Goal: Information Seeking & Learning: Learn about a topic

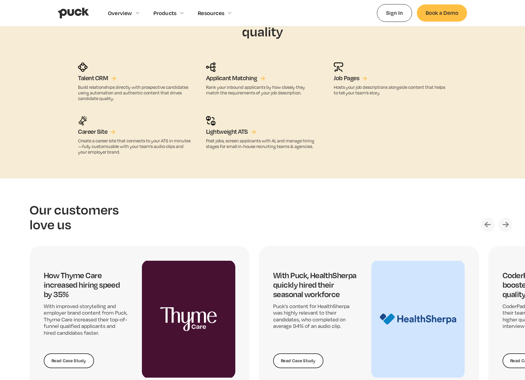
scroll to position [1065, 0]
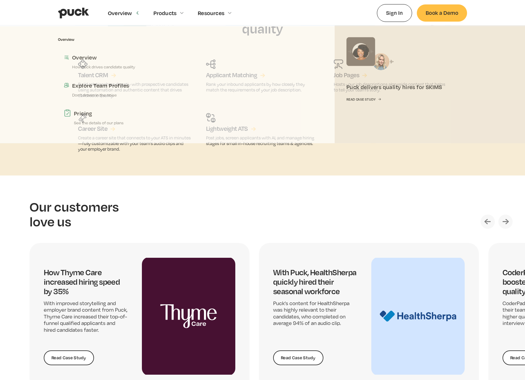
click at [125, 11] on div "Overview" at bounding box center [120, 13] width 24 height 7
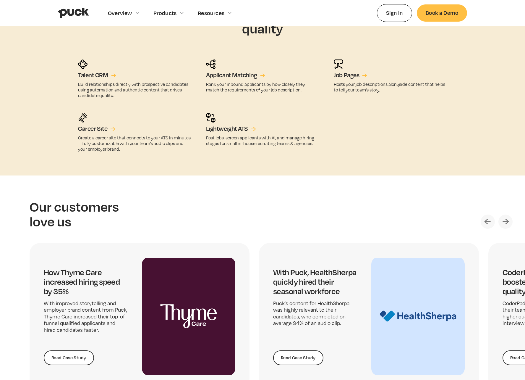
click at [131, 12] on div "Overview" at bounding box center [120, 13] width 24 height 7
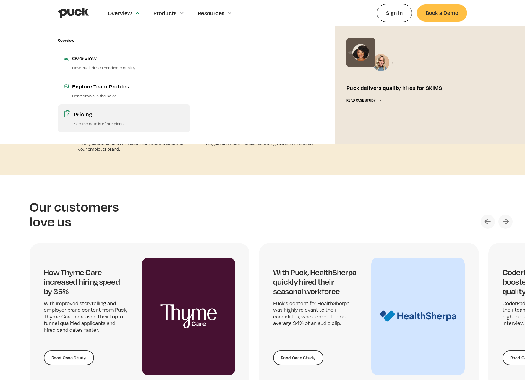
click at [114, 121] on p "See the details of our plans" at bounding box center [129, 124] width 111 height 6
